Goal: Task Accomplishment & Management: Manage account settings

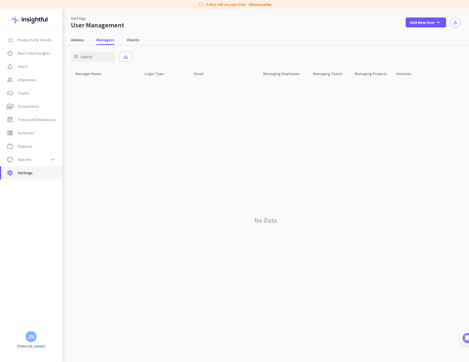
click at [29, 172] on span "Settings" at bounding box center [25, 172] width 15 height 7
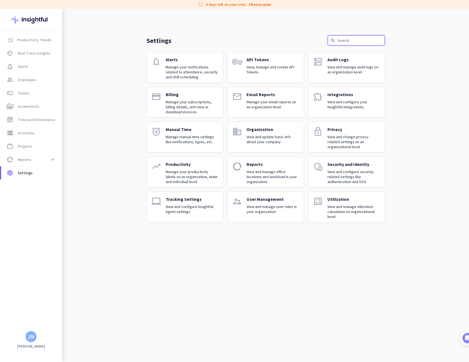
click at [342, 40] on input "text" at bounding box center [355, 40] width 57 height 10
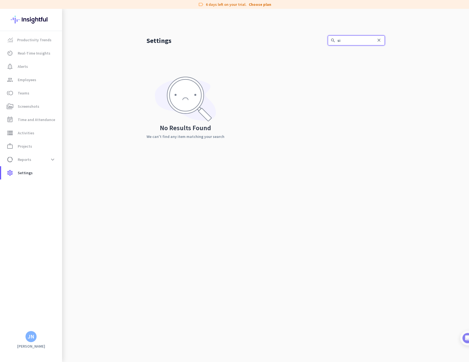
type input "s"
type input "keycode"
click at [32, 77] on span "Employees" at bounding box center [27, 79] width 19 height 7
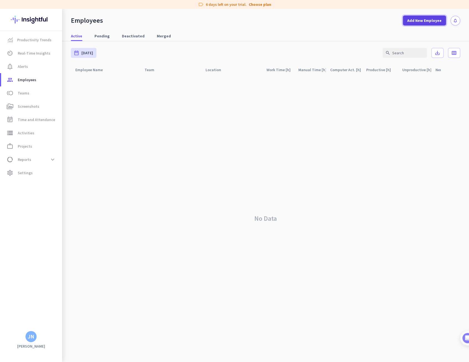
click at [425, 21] on span "Add New Employee" at bounding box center [424, 21] width 34 height 6
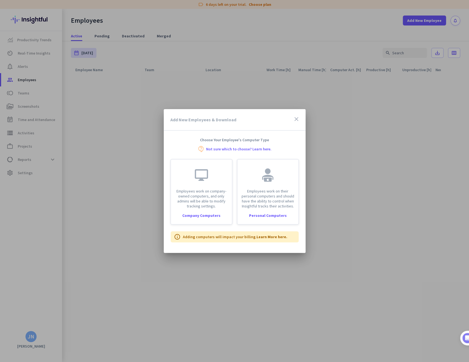
click at [296, 119] on icon "close" at bounding box center [296, 119] width 7 height 7
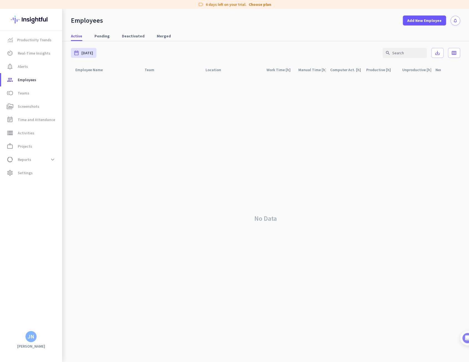
click at [287, 33] on div "Active Pending Deactivated Merged" at bounding box center [265, 36] width 407 height 10
